Goal: Information Seeking & Learning: Learn about a topic

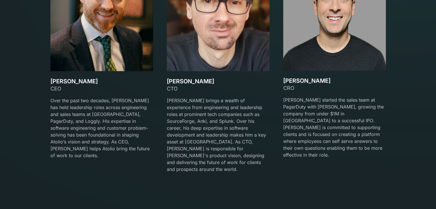
scroll to position [889, 0]
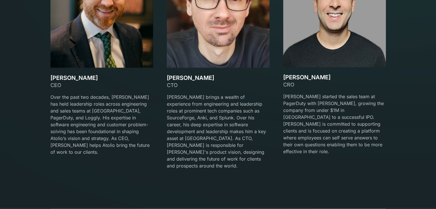
click at [238, 109] on p "[PERSON_NAME] brings a wealth of experience from engineering and leadership rol…" at bounding box center [218, 132] width 103 height 76
copy p "SourceForge"
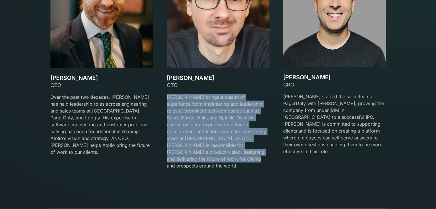
copy p "[PERSON_NAME] brings a wealth of experience from engineering and leadership rol…"
drag, startPoint x: 165, startPoint y: 95, endPoint x: 252, endPoint y: 155, distance: 105.1
click at [252, 155] on div "[PERSON_NAME] CEO Over the past two decades, [PERSON_NAME] has held leadership …" at bounding box center [217, 65] width 335 height 223
copy p "[PERSON_NAME] brings a wealth of experience from engineering and leadership rol…"
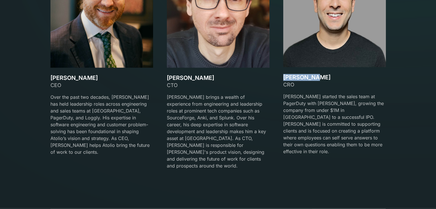
drag, startPoint x: 284, startPoint y: 76, endPoint x: 323, endPoint y: 77, distance: 39.3
click at [323, 77] on h3 "[PERSON_NAME]" at bounding box center [334, 77] width 103 height 7
copy h3 "[PERSON_NAME]"
drag, startPoint x: 351, startPoint y: 95, endPoint x: 373, endPoint y: 97, distance: 22.4
click at [373, 97] on p "[PERSON_NAME] started the sales team at PagerDuty with [PERSON_NAME], growing t…" at bounding box center [334, 124] width 103 height 62
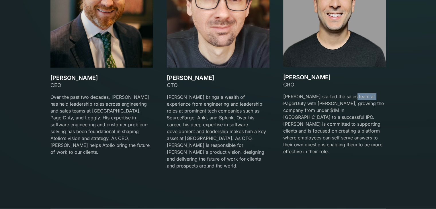
copy p "PagerDuty"
drag, startPoint x: 283, startPoint y: 84, endPoint x: 301, endPoint y: 85, distance: 17.5
click at [301, 85] on div "CRO" at bounding box center [334, 85] width 103 height 8
copy div "CRO"
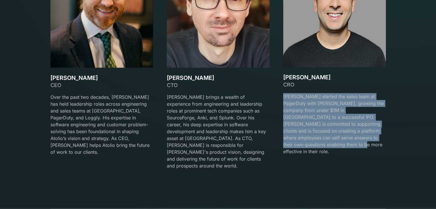
drag, startPoint x: 283, startPoint y: 96, endPoint x: 387, endPoint y: 136, distance: 111.4
click at [387, 136] on div "Our team Meet the Founders [PERSON_NAME] CEO Over the past two decades, [PERSON…" at bounding box center [218, 40] width 349 height 271
copy p "[PERSON_NAME] started the sales team at PagerDuty with [PERSON_NAME], growing t…"
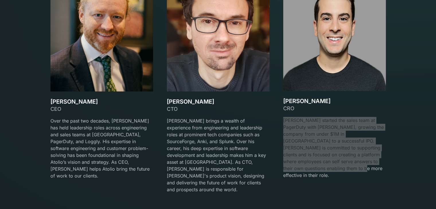
scroll to position [811, 0]
